Goal: Transaction & Acquisition: Purchase product/service

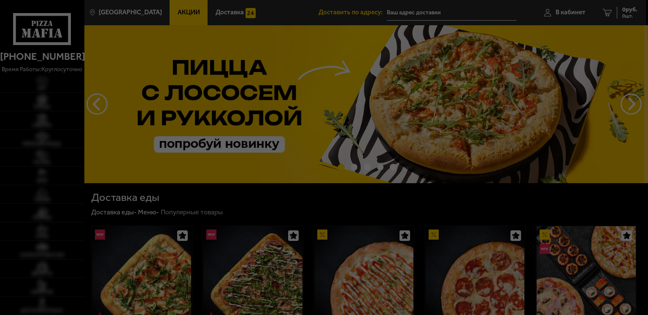
type input "[STREET_ADDRESS]"
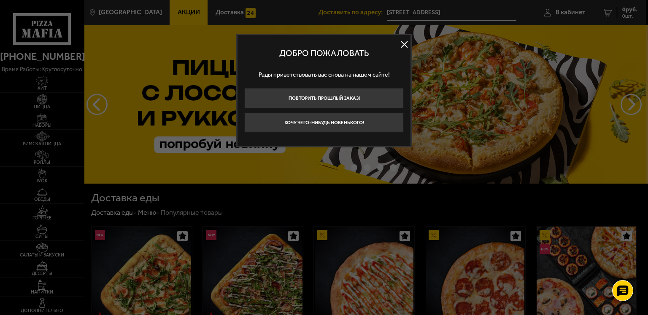
click at [404, 45] on button at bounding box center [404, 44] width 13 height 13
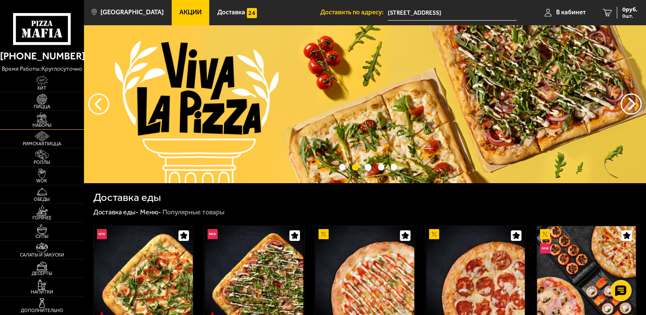
click at [42, 120] on img at bounding box center [42, 118] width 26 height 11
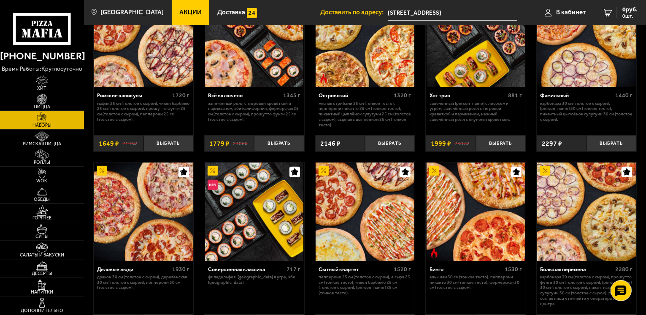
scroll to position [590, 0]
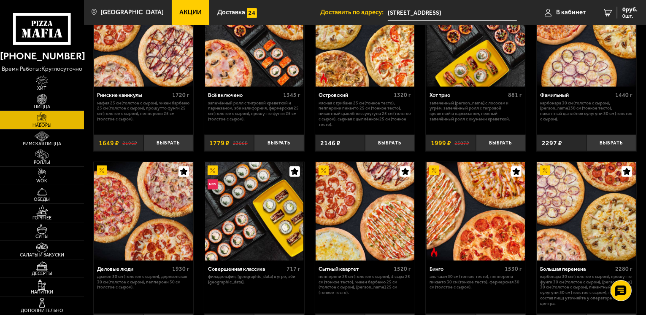
click at [412, 123] on div "Островский 1320 г Мясная с грибами 25 см (тонкое тесто), Пепперони Пиканто 25 с…" at bounding box center [365, 108] width 100 height 43
click at [420, 124] on div "Джентельмен клуб 820 г Пикантный цыплёнок сулугуни 25 см (тонкое тесто), Чикен …" at bounding box center [365, 96] width 562 height 1252
click at [419, 130] on div "Джентельмен клуб 820 г Пикантный цыплёнок сулугуни 25 см (тонкое тесто), Чикен …" at bounding box center [365, 96] width 562 height 1252
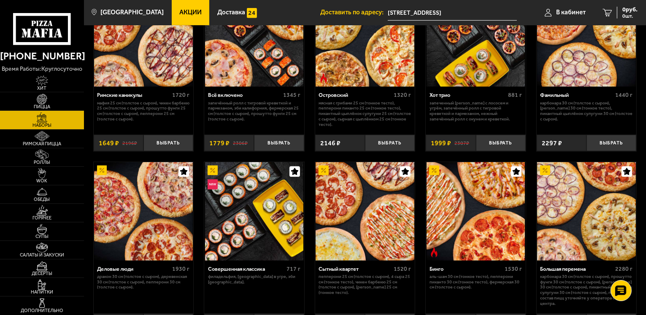
click at [419, 130] on div "Джентельмен клуб 820 г Пикантный цыплёнок сулугуни 25 см (тонкое тесто), Чикен …" at bounding box center [365, 96] width 562 height 1252
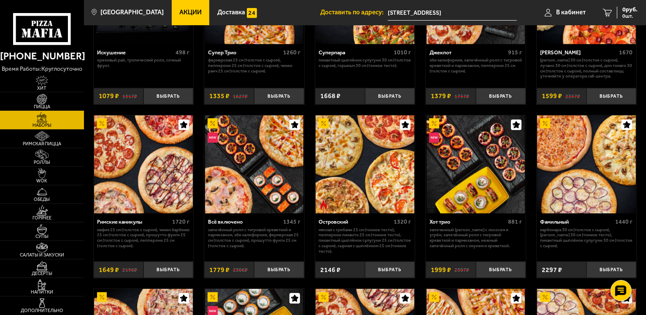
scroll to position [464, 0]
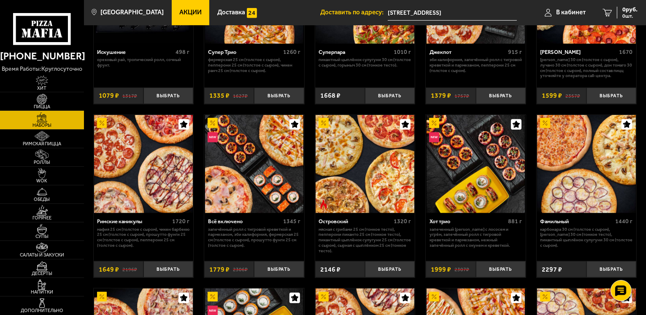
click at [313, 91] on div "Джентельмен клуб 820 г Пикантный цыплёнок сулугуни 25 см (тонкое тесто), Чикен …" at bounding box center [365, 222] width 562 height 1252
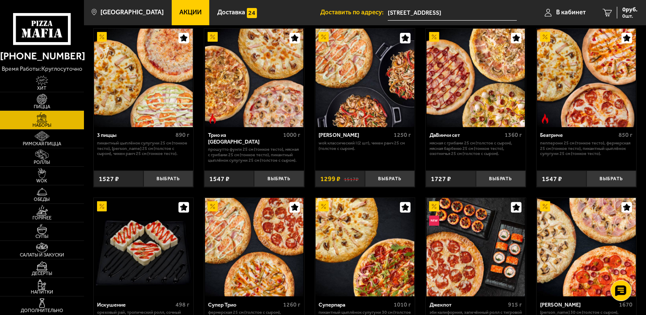
scroll to position [253, 0]
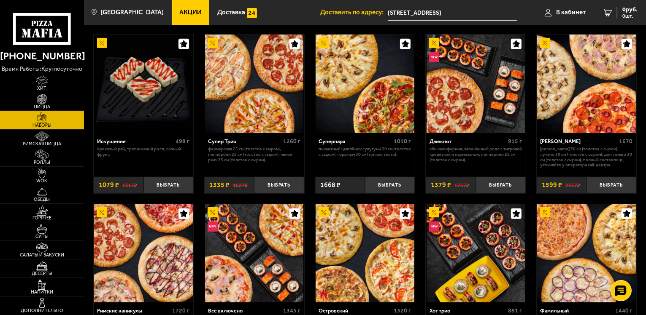
scroll to position [308, 0]
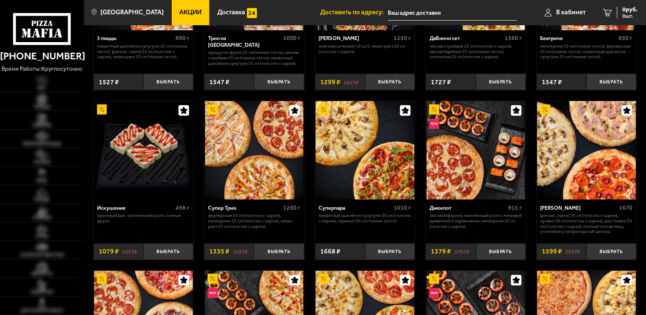
type input "[STREET_ADDRESS]"
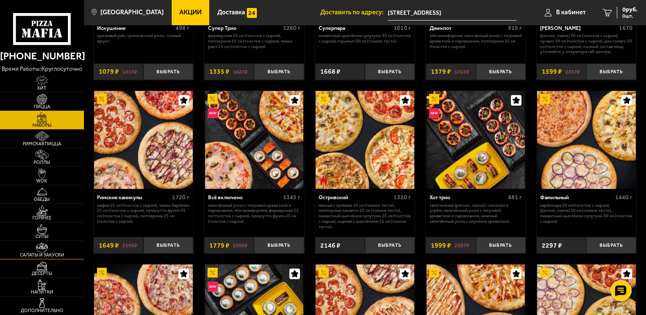
scroll to position [519, 0]
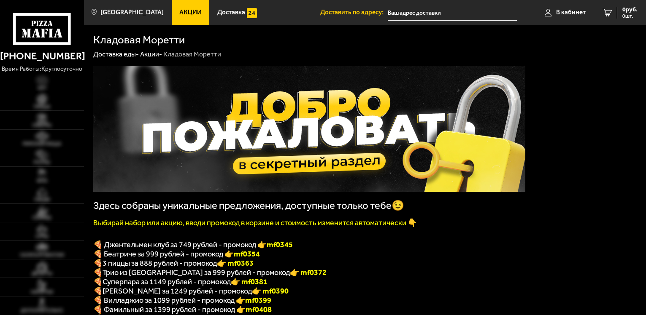
type input "[STREET_ADDRESS]"
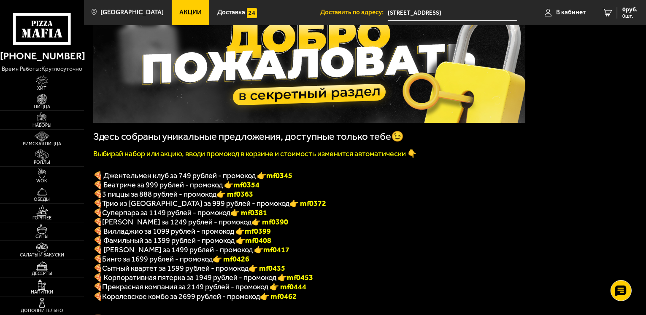
scroll to position [84, 0]
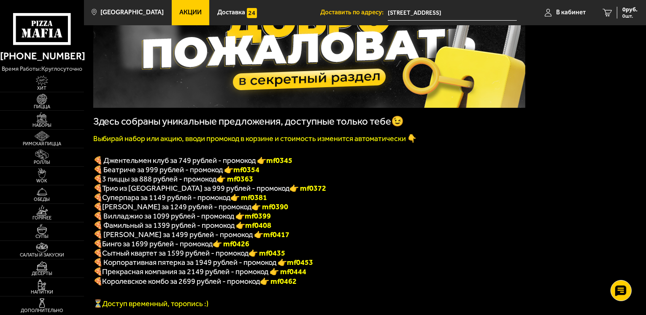
click at [258, 184] on p "🍕 3 пиццы за 888 рублей - промокод 👉 mf0363" at bounding box center [309, 179] width 432 height 9
drag, startPoint x: 256, startPoint y: 182, endPoint x: 233, endPoint y: 184, distance: 23.3
click at [233, 184] on font "👉 mf0363" at bounding box center [235, 179] width 37 height 9
copy font "f0363"
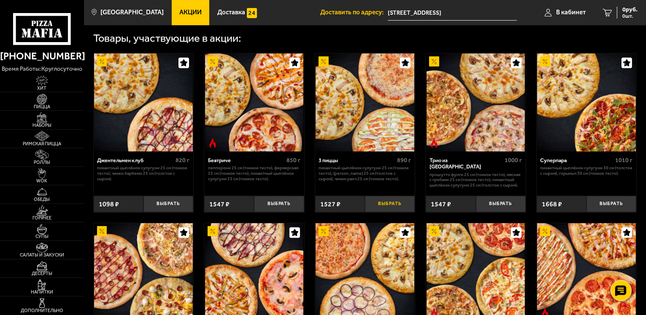
scroll to position [379, 0]
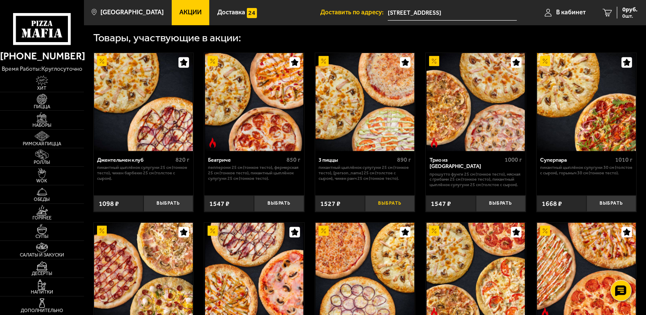
click at [392, 212] on button "Выбрать" at bounding box center [390, 204] width 50 height 16
click at [626, 10] on span "1527 руб." at bounding box center [624, 10] width 25 height 6
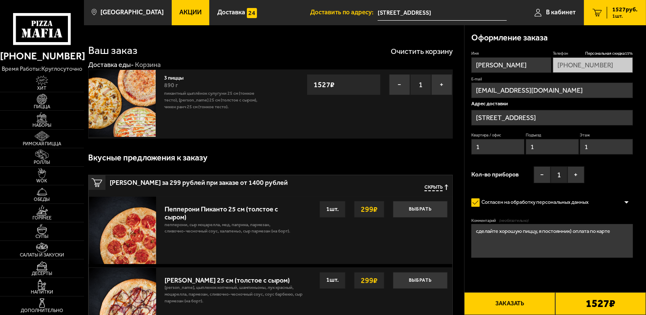
type input "Гаванская улица, 33"
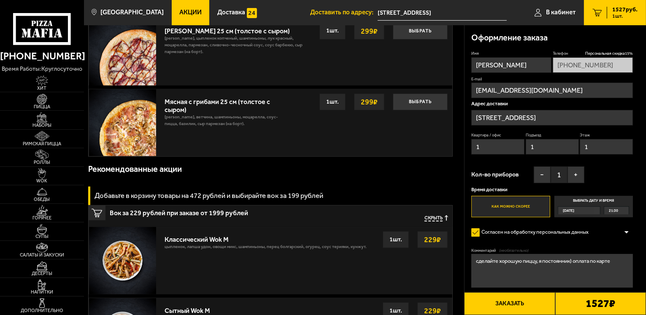
scroll to position [131, 0]
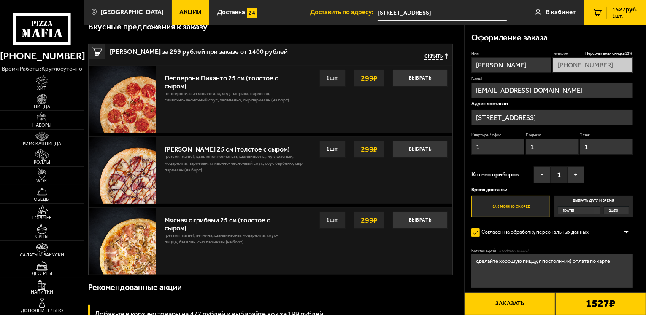
click at [434, 54] on span "Скрыть" at bounding box center [433, 57] width 18 height 6
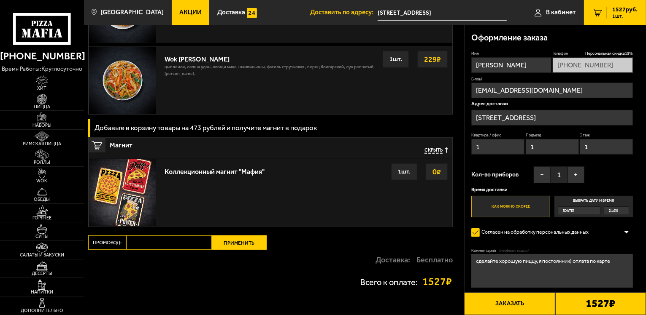
scroll to position [590, 0]
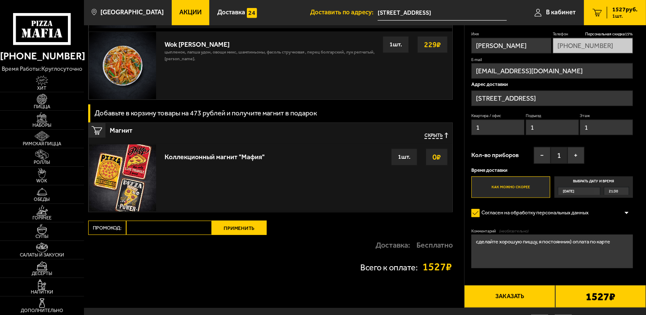
click at [147, 229] on input "Промокод:" at bounding box center [169, 228] width 86 height 14
paste input "mf0363"
type input "mf0363"
click at [235, 229] on button "Применить" at bounding box center [239, 228] width 55 height 14
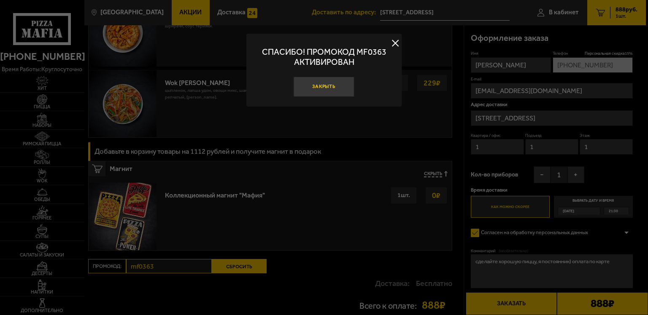
click at [324, 89] on button "Закрыть" at bounding box center [323, 87] width 61 height 20
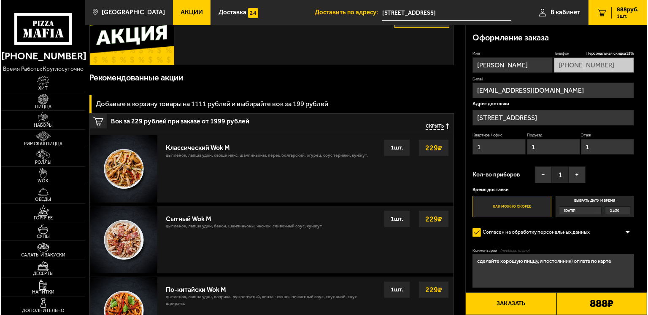
scroll to position [337, 0]
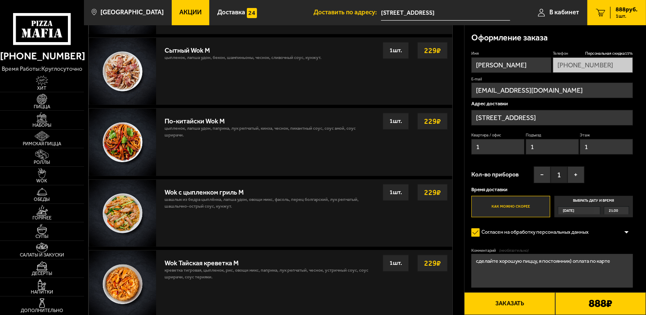
click at [516, 304] on button "Заказать" at bounding box center [509, 304] width 91 height 23
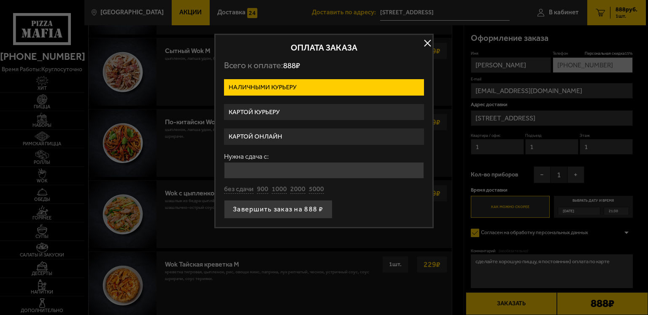
click at [286, 111] on label "Картой курьеру" at bounding box center [324, 112] width 200 height 16
click at [0, 0] on input "Картой курьеру" at bounding box center [0, 0] width 0 height 0
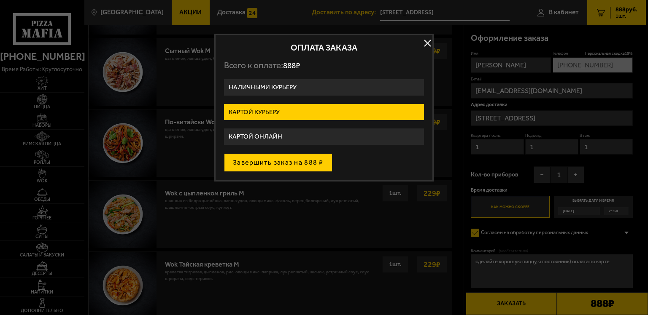
click at [301, 165] on button "Завершить заказ на 888 ₽" at bounding box center [278, 162] width 108 height 19
